Goal: Task Accomplishment & Management: Manage account settings

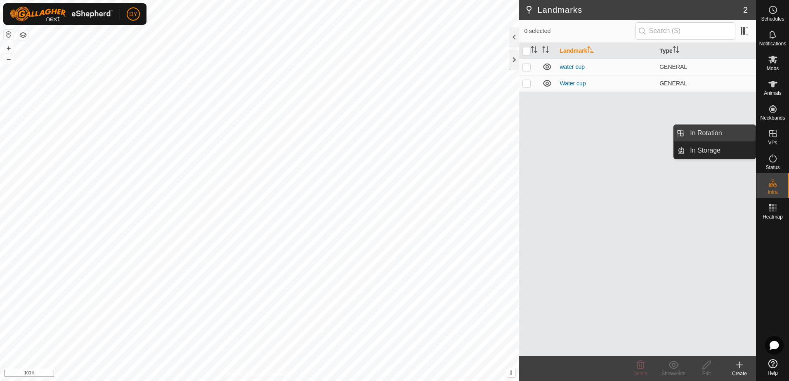
click at [702, 130] on link "In Rotation" at bounding box center [720, 133] width 71 height 17
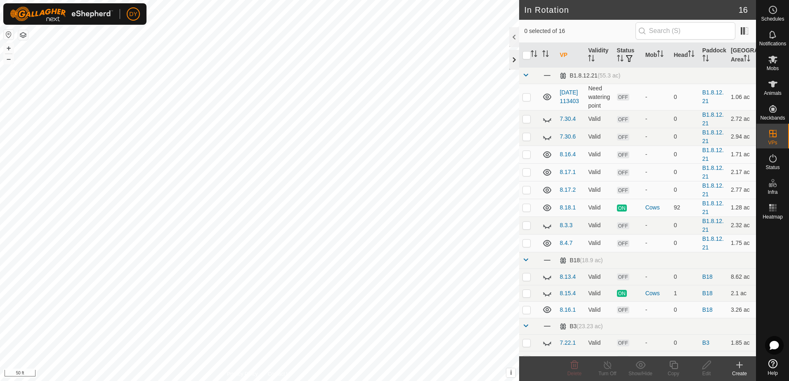
checkbox input "true"
click at [739, 365] on icon at bounding box center [739, 365] width 6 height 0
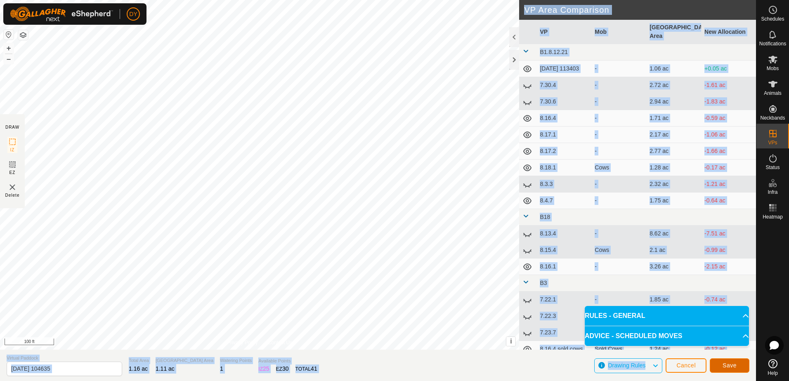
click at [724, 365] on span "Save" at bounding box center [729, 365] width 14 height 7
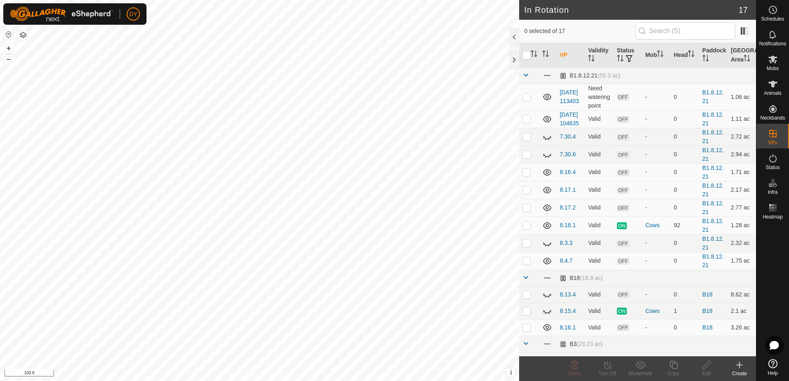
checkbox input "true"
click at [705, 362] on icon at bounding box center [706, 365] width 10 height 10
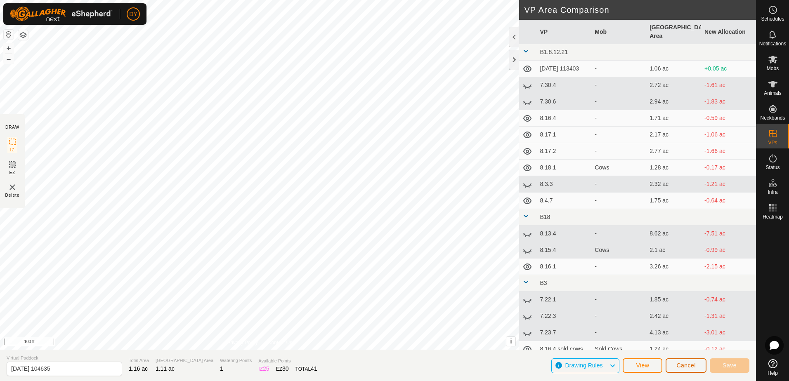
click at [696, 368] on button "Cancel" at bounding box center [686, 366] width 41 height 14
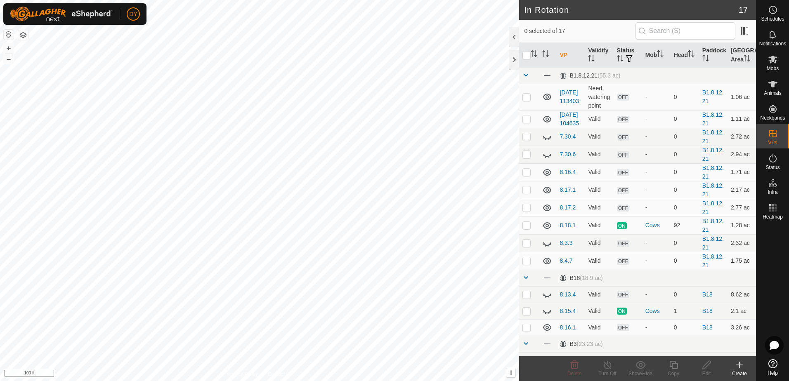
checkbox input "true"
click at [671, 364] on icon at bounding box center [673, 365] width 10 height 10
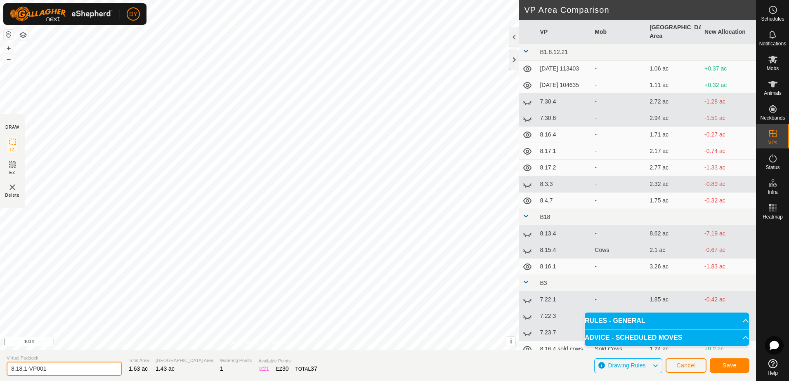
drag, startPoint x: 66, startPoint y: 371, endPoint x: 29, endPoint y: 366, distance: 37.1
click at [29, 366] on input "8.18.1-VP001" at bounding box center [65, 369] width 116 height 14
type input "8.18.2"
click at [734, 366] on span "Save" at bounding box center [729, 365] width 14 height 7
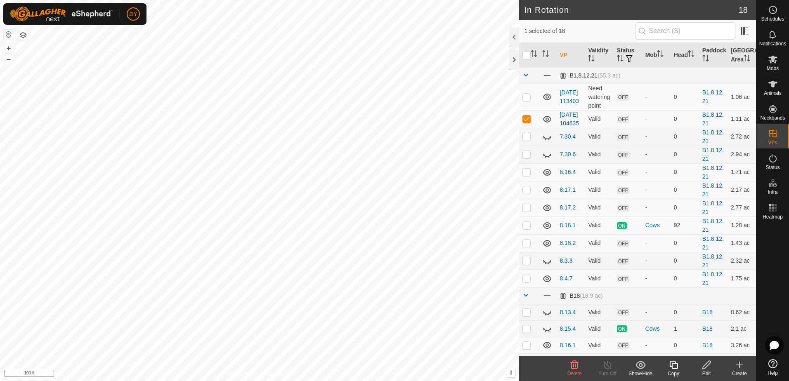
checkbox input "false"
checkbox input "true"
click at [675, 368] on icon at bounding box center [673, 365] width 10 height 10
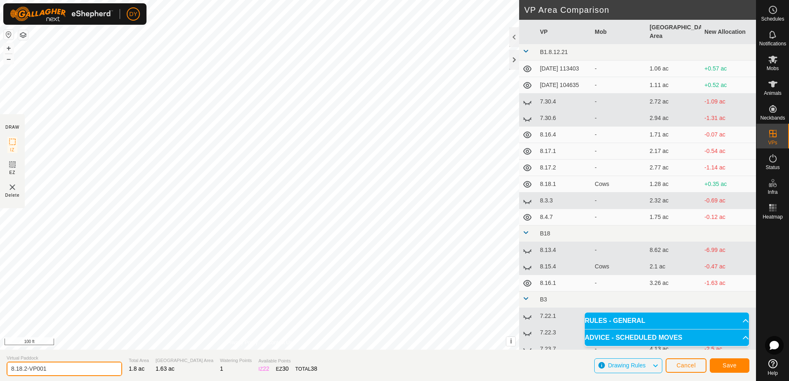
drag, startPoint x: 52, startPoint y: 370, endPoint x: 24, endPoint y: 368, distance: 28.1
click at [24, 368] on input "8.18.2-VP001" at bounding box center [65, 369] width 116 height 14
type input "8.18.3"
click at [727, 364] on span "Save" at bounding box center [729, 365] width 14 height 7
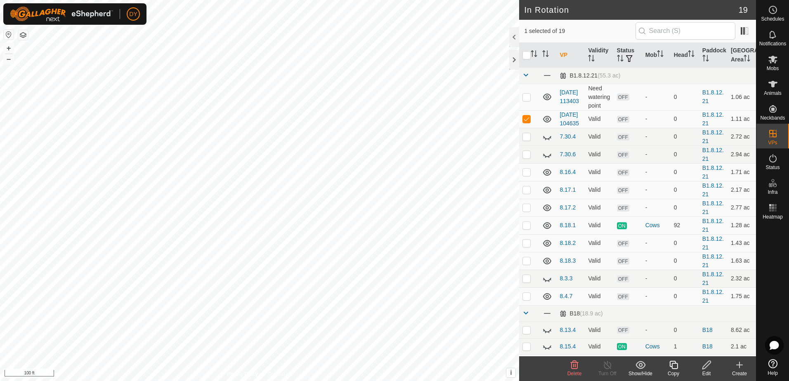
checkbox input "false"
checkbox input "true"
click at [675, 364] on icon at bounding box center [673, 365] width 10 height 10
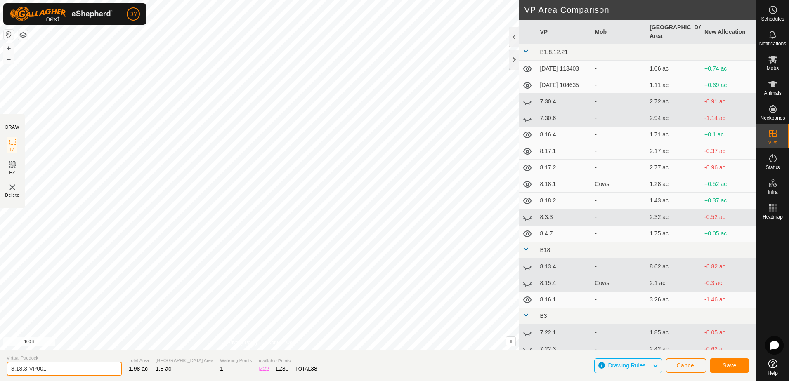
click at [66, 368] on input "8.18.3-VP001" at bounding box center [65, 369] width 116 height 14
type input "8.18.4"
click at [736, 366] on button "Save" at bounding box center [730, 366] width 40 height 14
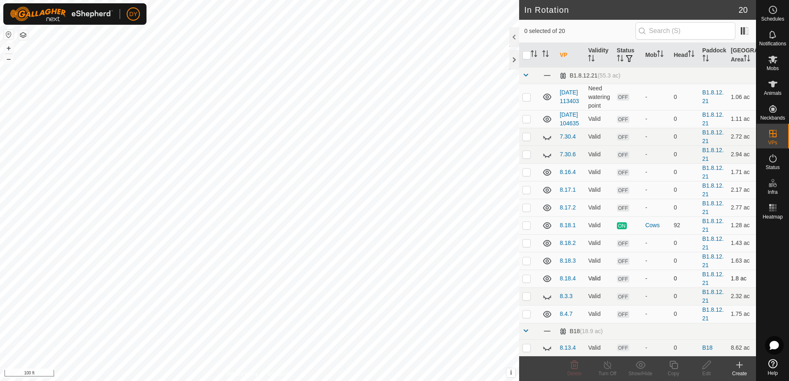
checkbox input "true"
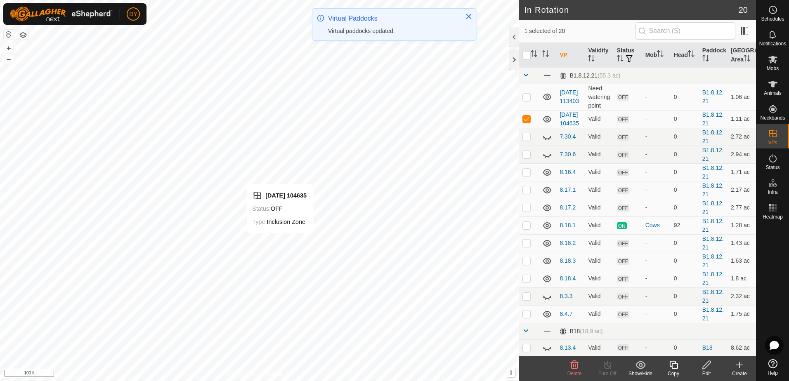
checkbox input "false"
checkbox input "true"
click at [673, 365] on icon at bounding box center [673, 365] width 10 height 10
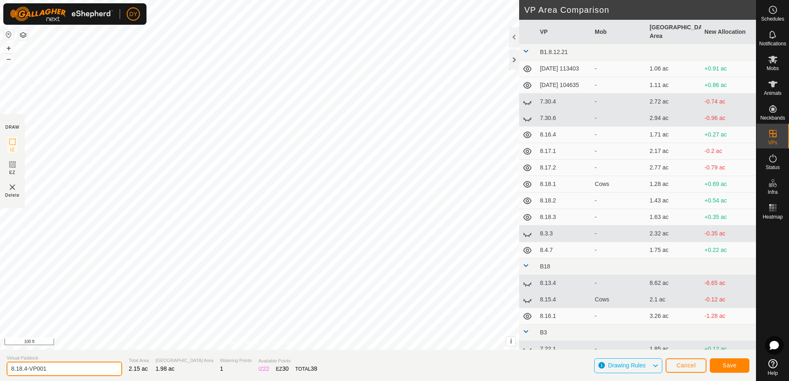
drag, startPoint x: 70, startPoint y: 369, endPoint x: 25, endPoint y: 366, distance: 45.1
click at [24, 366] on input "8.18.4-VP001" at bounding box center [65, 369] width 116 height 14
type input "8.19.1"
click at [729, 366] on span "Save" at bounding box center [729, 365] width 14 height 7
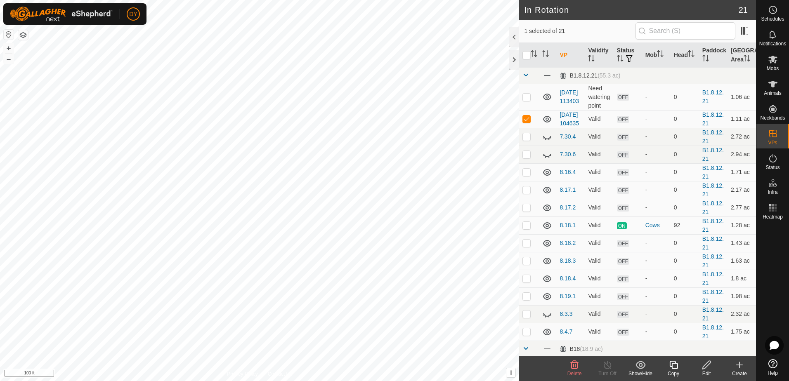
click at [574, 367] on icon at bounding box center [574, 365] width 10 height 10
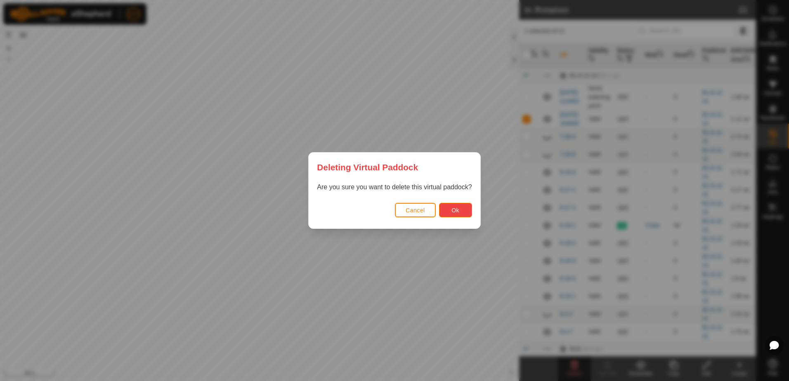
click at [448, 203] on button "Ok" at bounding box center [455, 210] width 33 height 14
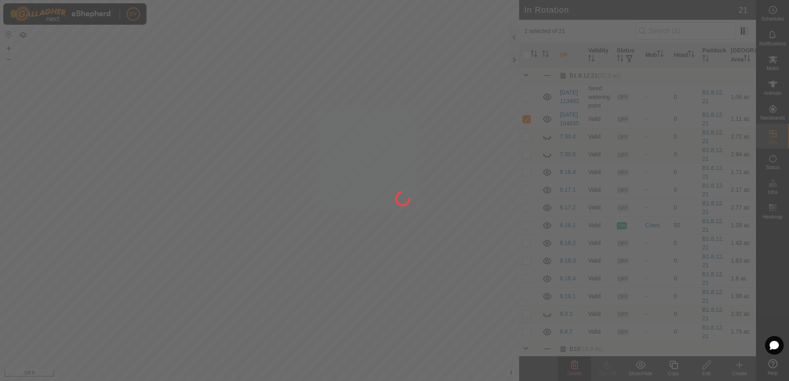
checkbox input "false"
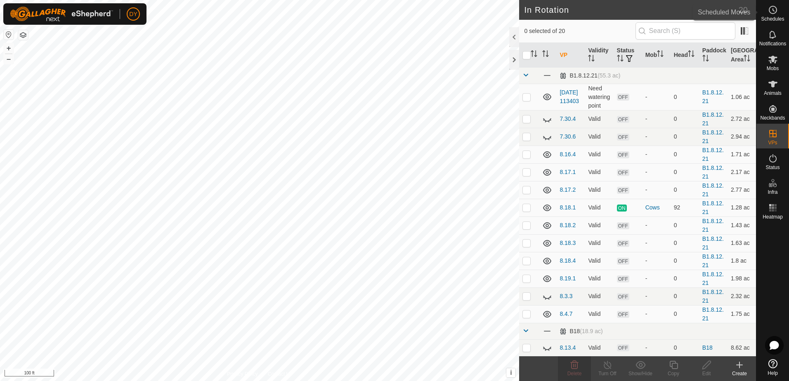
click at [766, 9] on es-schedule-vp-svg-icon at bounding box center [772, 9] width 15 height 13
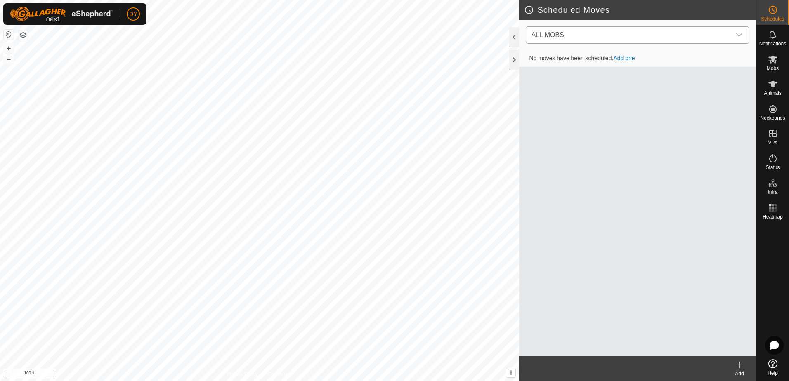
click at [559, 33] on span "ALL MOBS" at bounding box center [547, 34] width 33 height 7
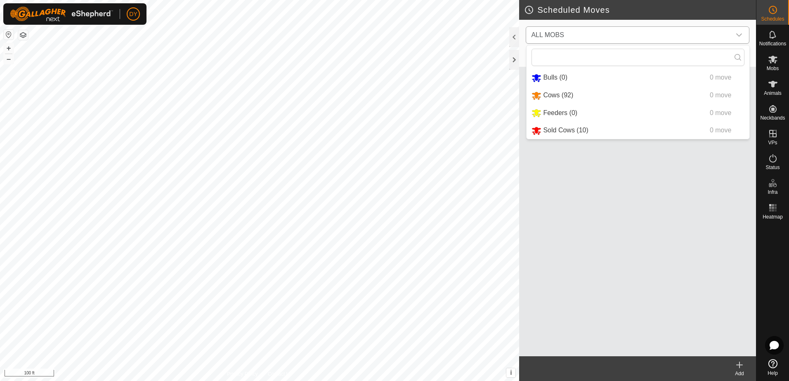
click at [555, 97] on li "Cows (92) 0 move" at bounding box center [637, 95] width 223 height 17
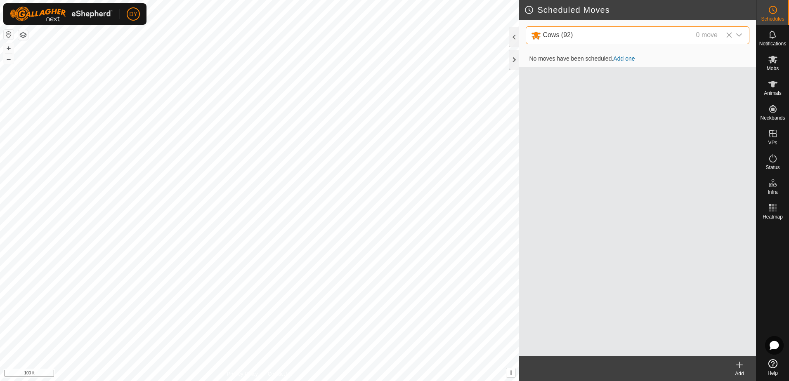
click at [739, 367] on icon at bounding box center [739, 365] width 0 height 6
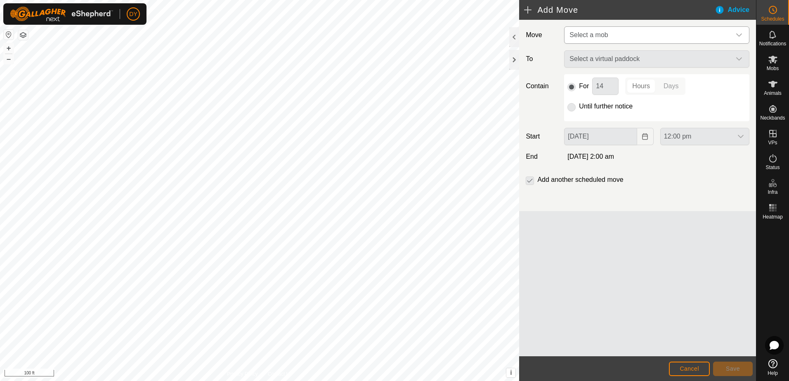
click at [610, 37] on span "Select a mob" at bounding box center [648, 35] width 165 height 17
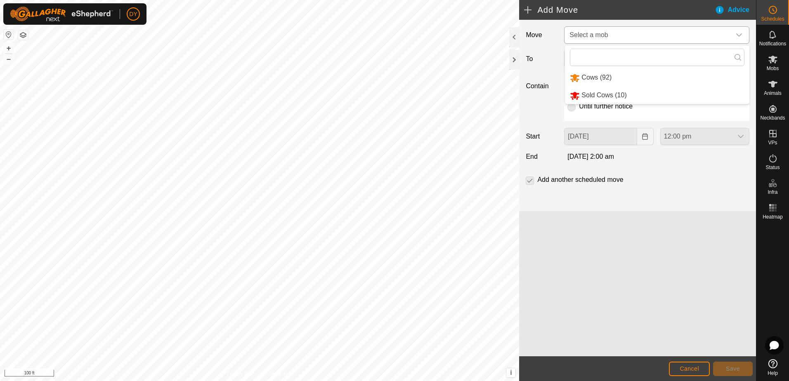
click at [602, 77] on li "Cows (92)" at bounding box center [657, 77] width 184 height 17
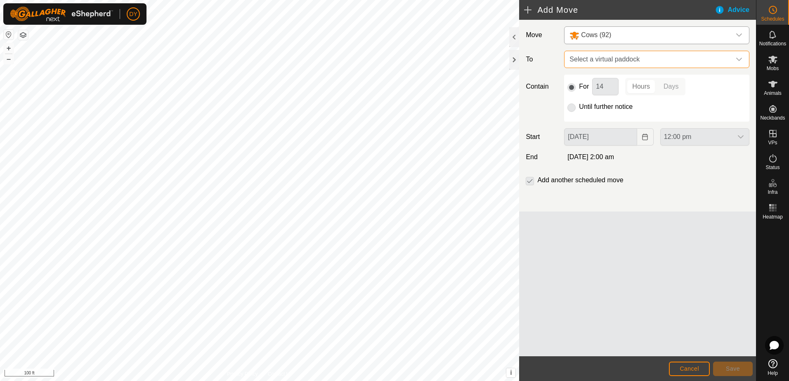
click at [604, 62] on span "Select a virtual paddock" at bounding box center [648, 59] width 165 height 17
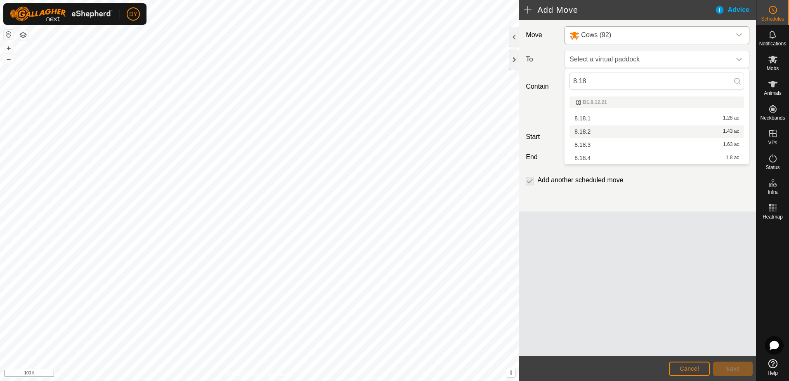
type input "8.18"
click at [578, 131] on li "8.18.2 1.43 ac" at bounding box center [656, 131] width 175 height 12
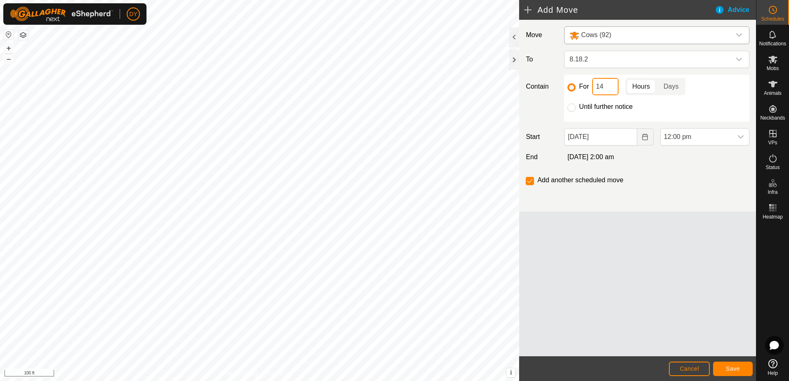
drag, startPoint x: 609, startPoint y: 85, endPoint x: 595, endPoint y: 84, distance: 14.5
click at [595, 84] on input "14" at bounding box center [605, 86] width 26 height 17
type input "2"
click at [729, 368] on span "Save" at bounding box center [733, 369] width 14 height 7
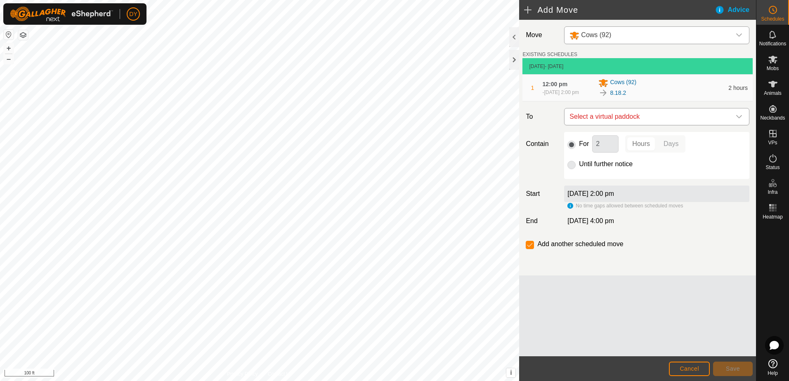
click at [662, 116] on span "Select a virtual paddock" at bounding box center [648, 117] width 165 height 17
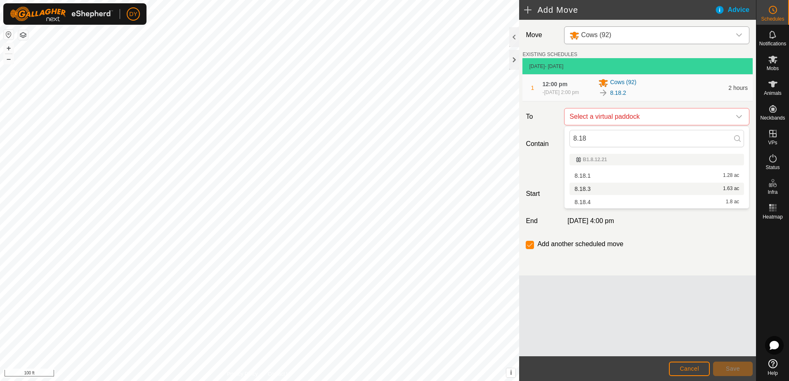
type input "8.18"
click at [583, 188] on li "8.18.3 1.63 ac" at bounding box center [656, 189] width 175 height 12
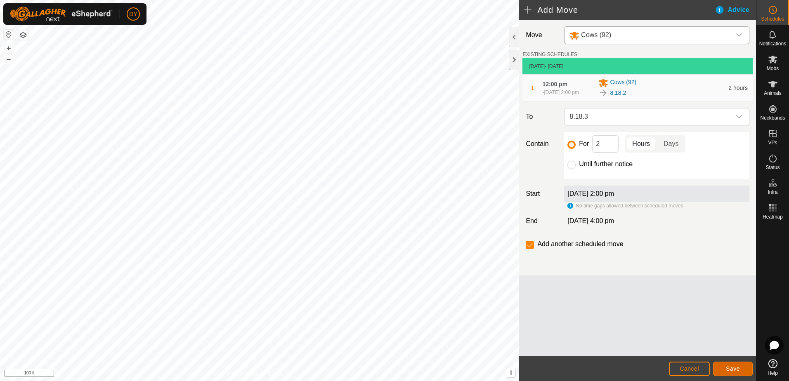
click at [733, 371] on span "Save" at bounding box center [733, 369] width 14 height 7
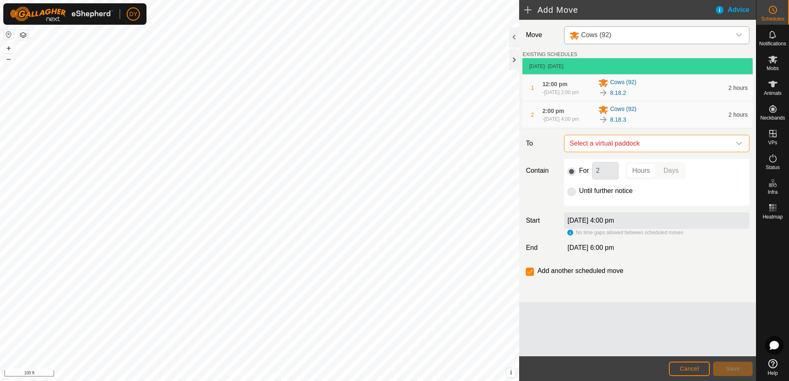
click at [667, 148] on span "Select a virtual paddock" at bounding box center [648, 143] width 165 height 17
type input "8.18.4"
click at [584, 201] on li "8.18.4 1.8 ac" at bounding box center [656, 202] width 175 height 12
click at [727, 372] on span "Save" at bounding box center [733, 369] width 14 height 7
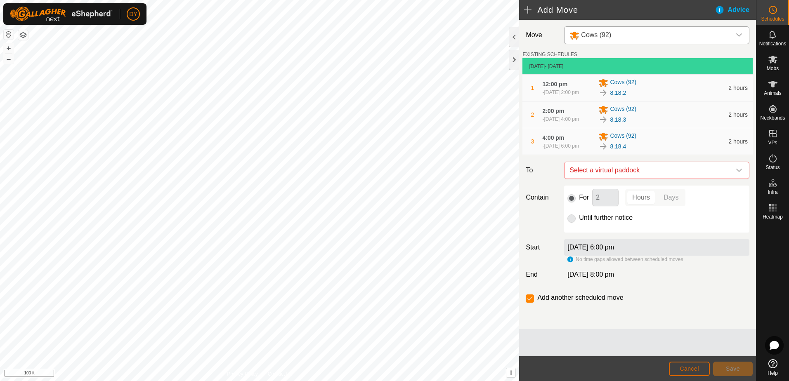
click at [699, 371] on button "Cancel" at bounding box center [689, 369] width 41 height 14
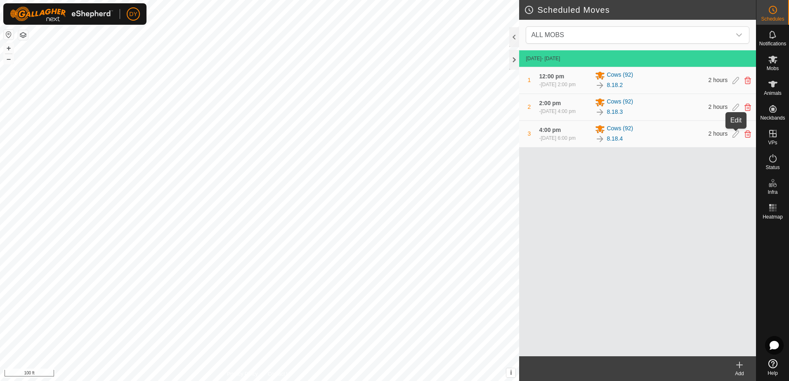
click at [738, 135] on icon at bounding box center [735, 133] width 7 height 7
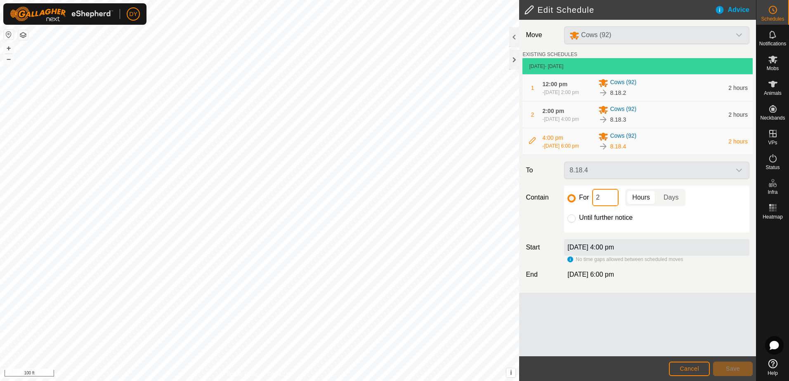
click at [594, 197] on input "2" at bounding box center [605, 197] width 26 height 17
type input "14"
click at [723, 369] on button "Save" at bounding box center [733, 369] width 40 height 14
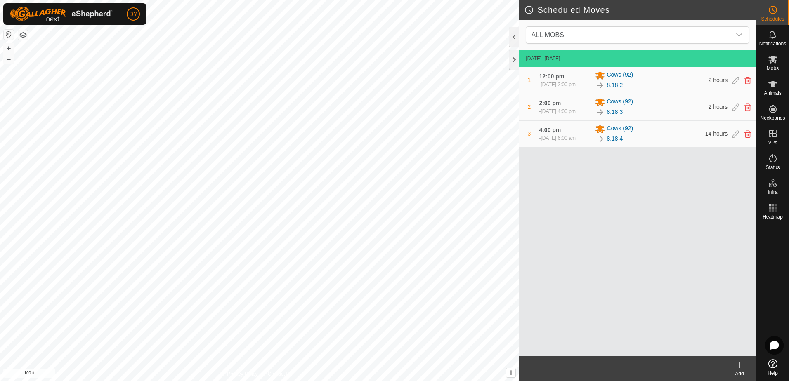
click at [741, 365] on icon at bounding box center [739, 365] width 6 height 0
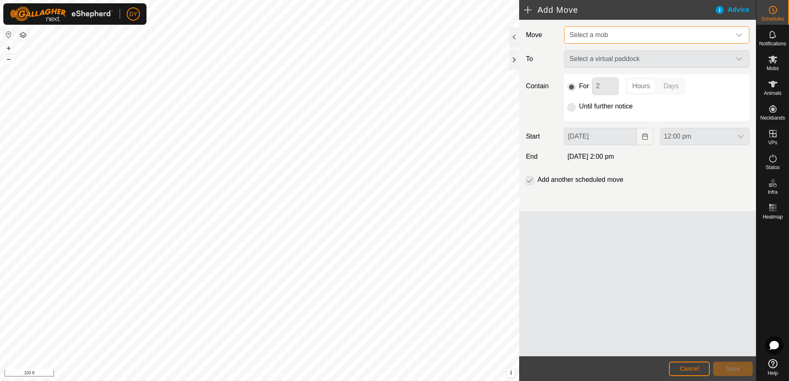
click at [614, 36] on span "Select a mob" at bounding box center [648, 35] width 165 height 17
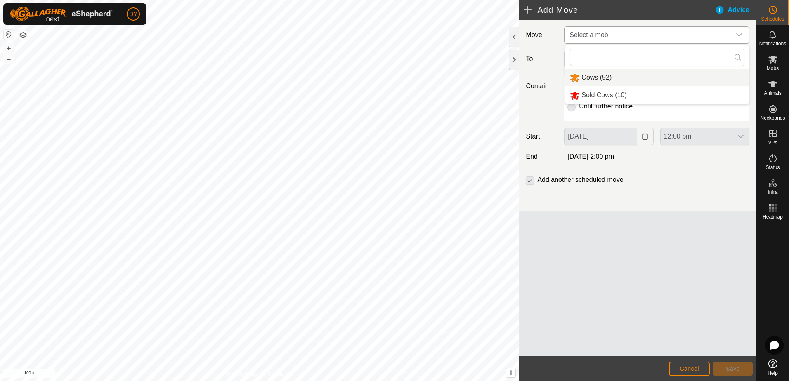
click at [600, 78] on li "Cows (92)" at bounding box center [657, 77] width 184 height 17
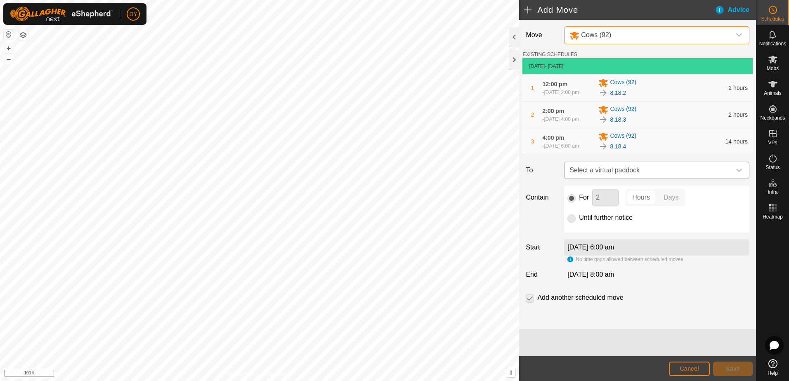
click at [619, 169] on span "Select a virtual paddock" at bounding box center [648, 170] width 165 height 17
type input "8.19"
click at [587, 228] on li "8.19.1 1.98 ac" at bounding box center [656, 229] width 175 height 12
click at [569, 215] on p-radiobutton at bounding box center [571, 218] width 8 height 10
click at [569, 220] on input "Until further notice" at bounding box center [571, 219] width 8 height 8
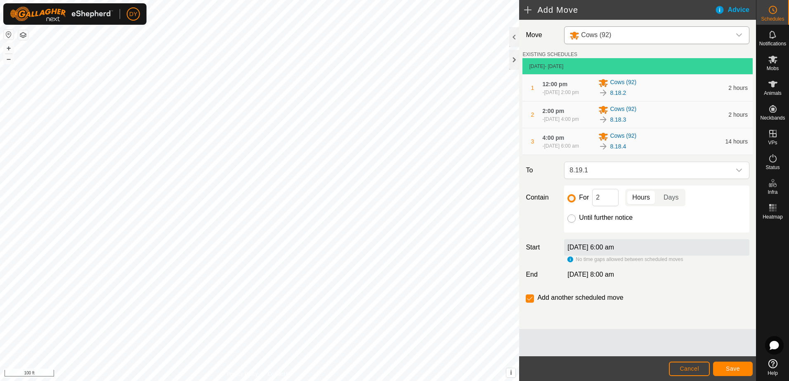
radio input "true"
checkbox input "false"
click at [732, 372] on span "Save" at bounding box center [733, 369] width 14 height 7
